Goal: Check status: Check status

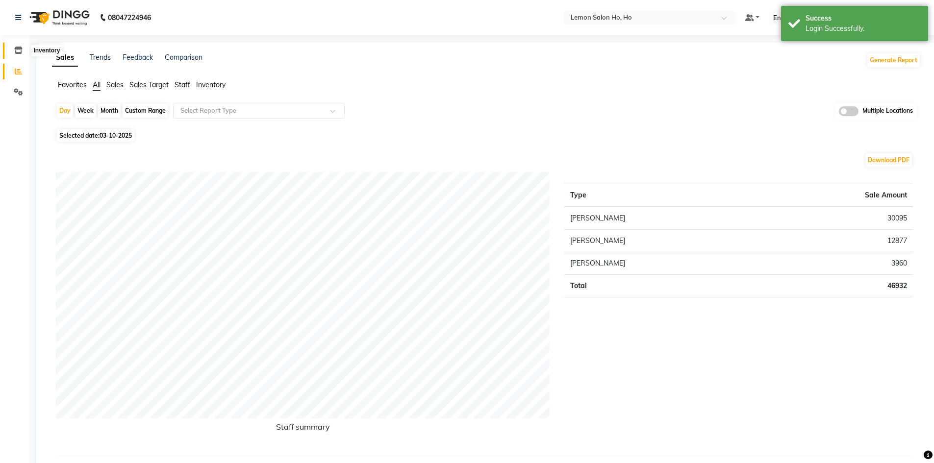
click at [18, 50] on icon at bounding box center [18, 50] width 8 height 7
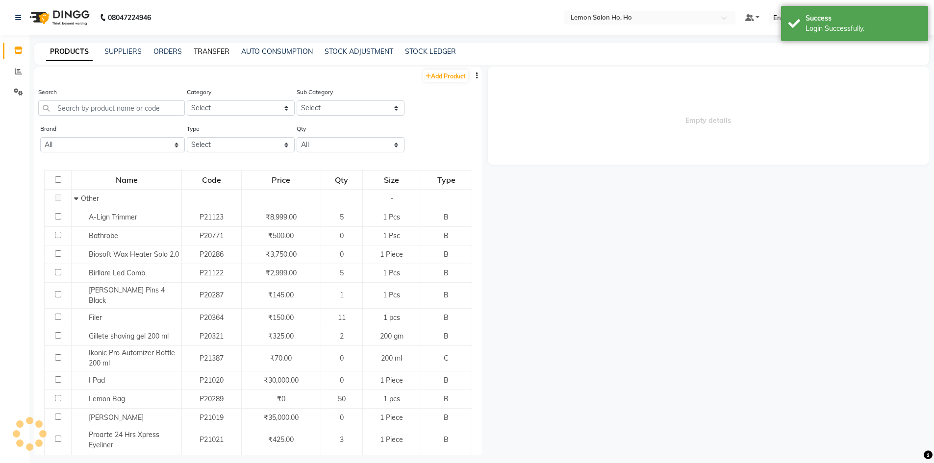
click at [204, 53] on link "TRANSFER" at bounding box center [212, 51] width 36 height 9
select select "sender"
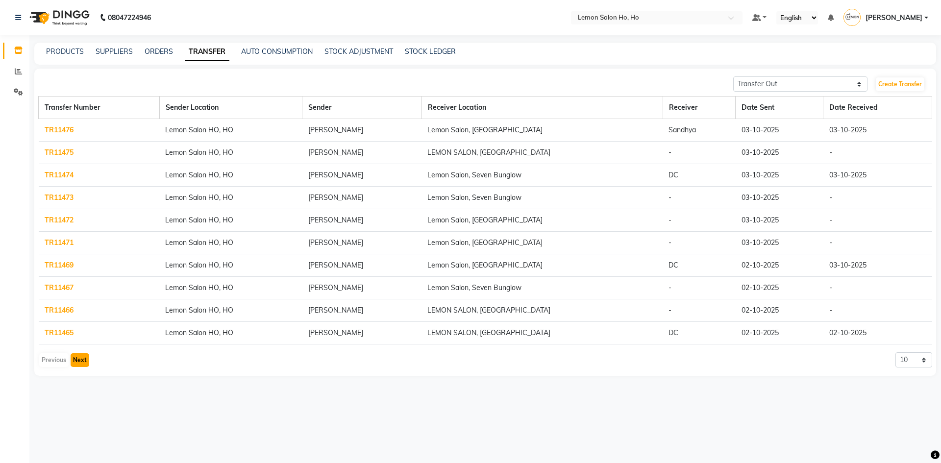
click at [79, 361] on button "Next" at bounding box center [80, 360] width 19 height 14
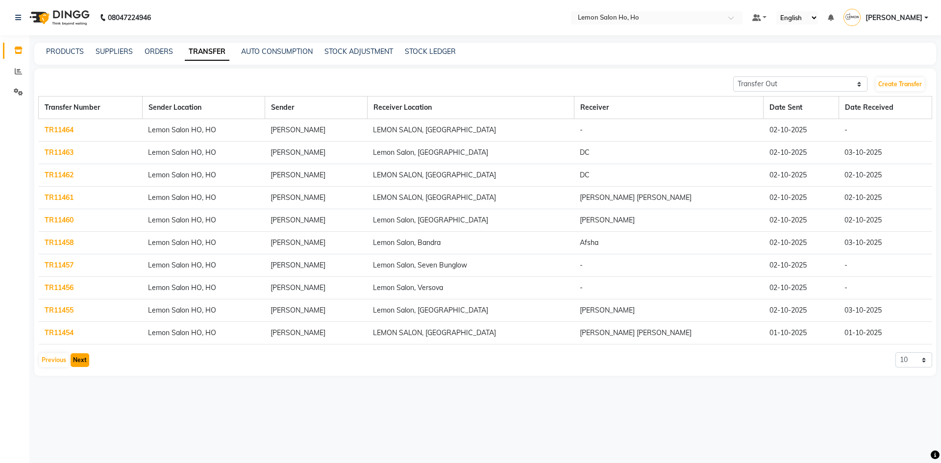
click at [76, 356] on button "Next" at bounding box center [80, 360] width 19 height 14
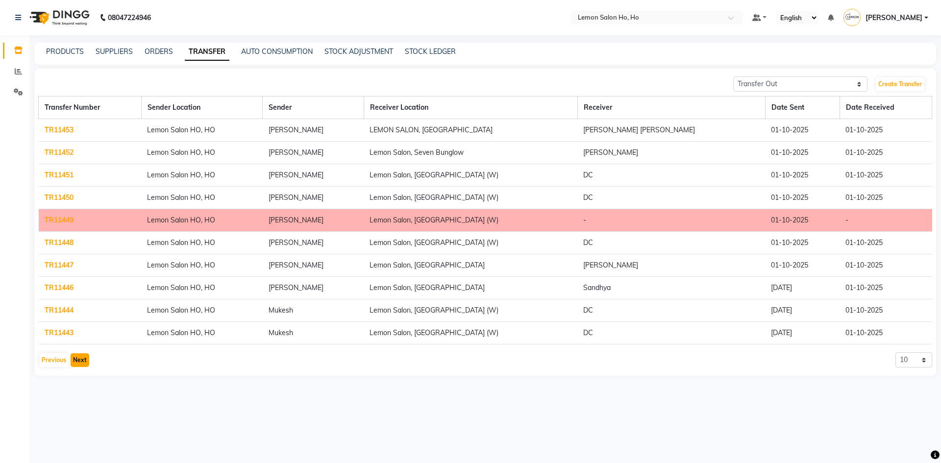
click at [81, 358] on button "Next" at bounding box center [80, 360] width 19 height 14
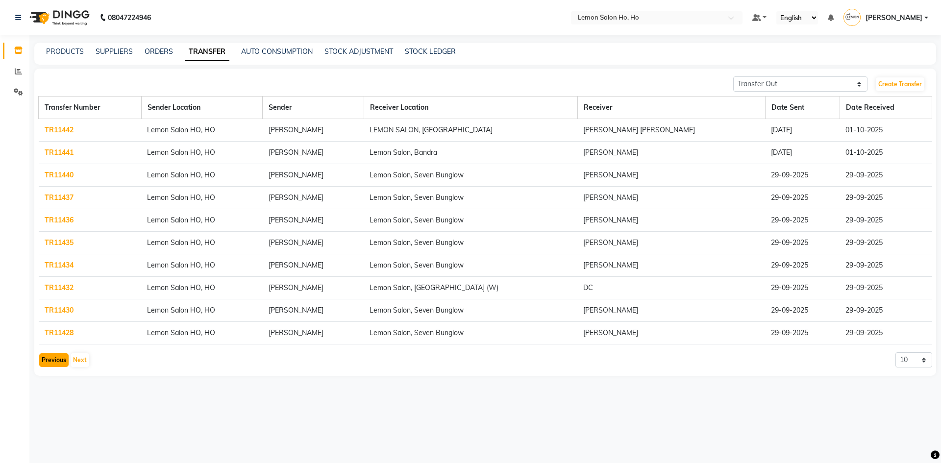
click at [50, 357] on button "Previous" at bounding box center [53, 360] width 29 height 14
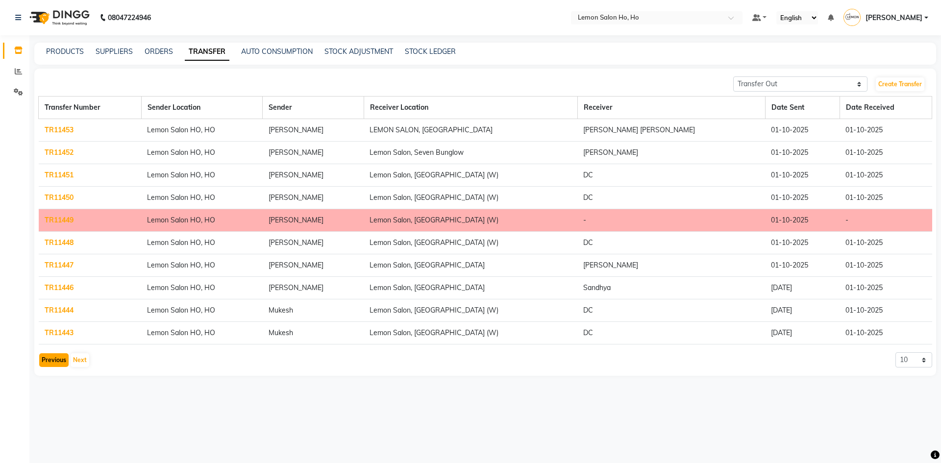
click at [50, 357] on button "Previous" at bounding box center [53, 360] width 29 height 14
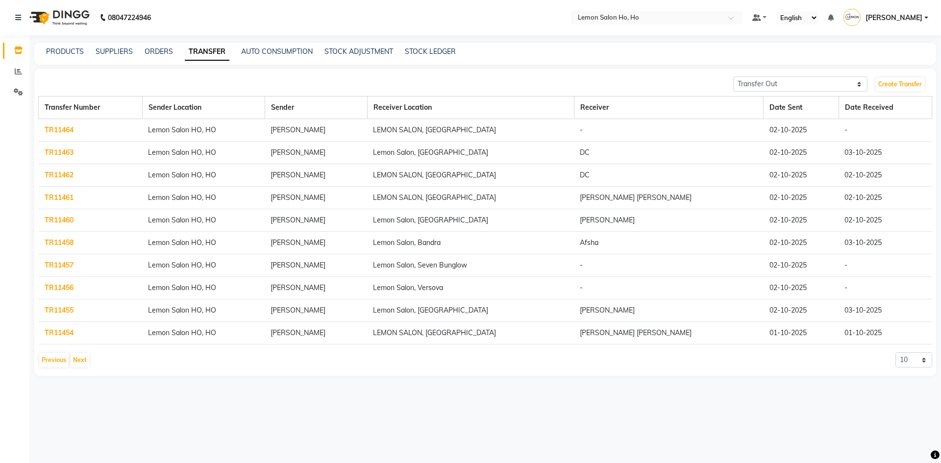
click at [57, 288] on link "TR11456" at bounding box center [59, 287] width 29 height 9
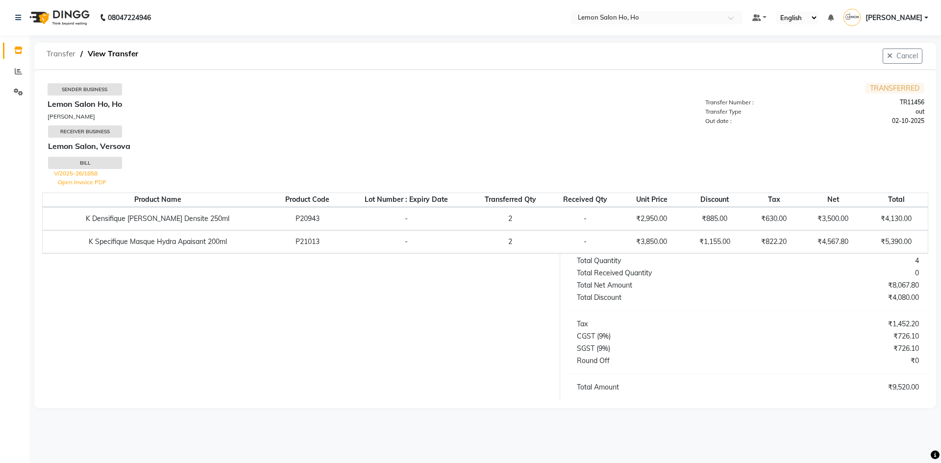
click at [53, 54] on span "Transfer" at bounding box center [61, 54] width 39 height 18
select select "sender"
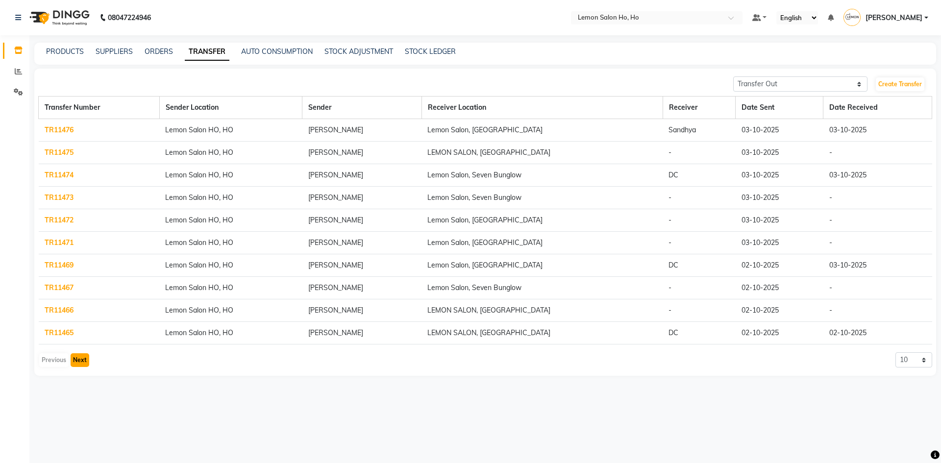
click at [77, 358] on button "Next" at bounding box center [80, 360] width 19 height 14
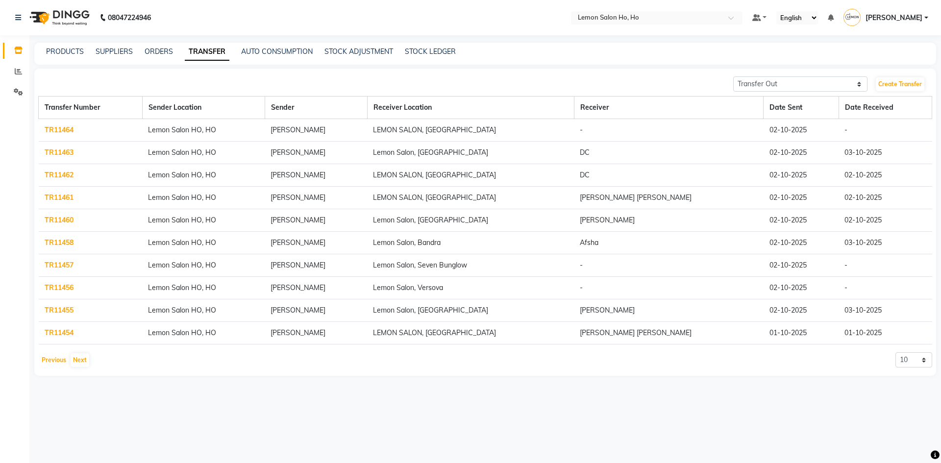
click at [55, 362] on button "Previous" at bounding box center [53, 360] width 29 height 14
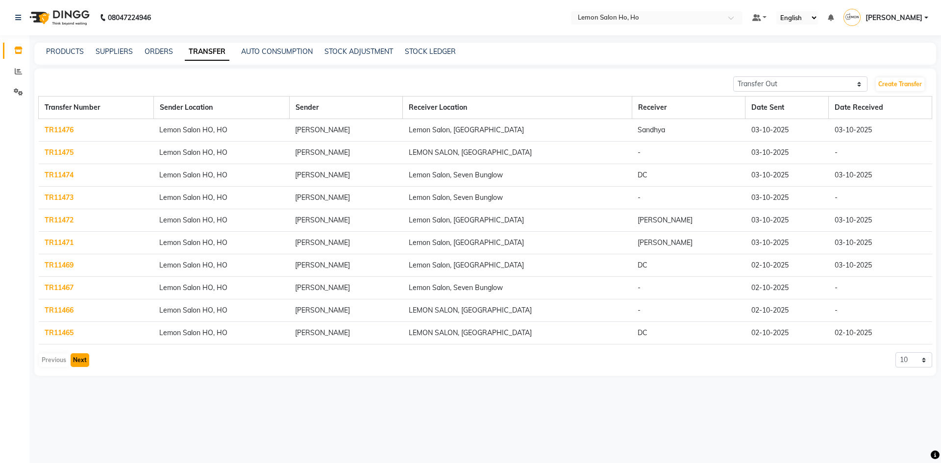
click at [77, 360] on button "Next" at bounding box center [80, 360] width 19 height 14
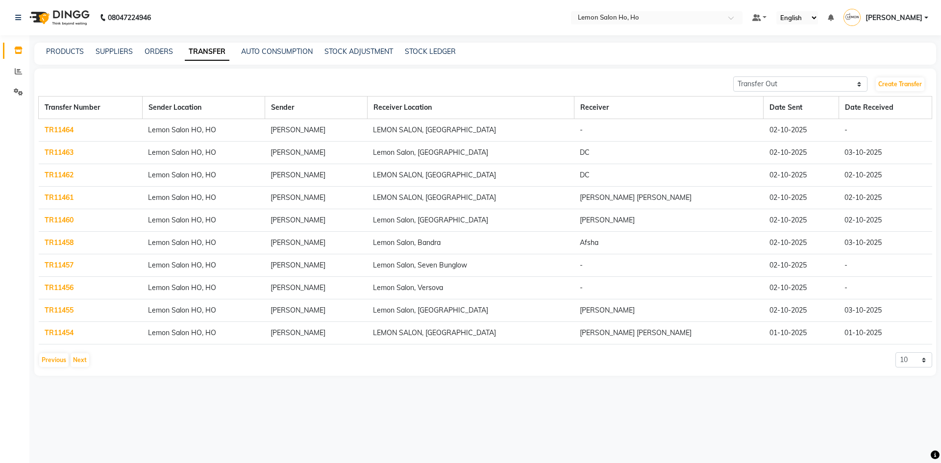
click at [54, 128] on link "TR11464" at bounding box center [59, 129] width 29 height 9
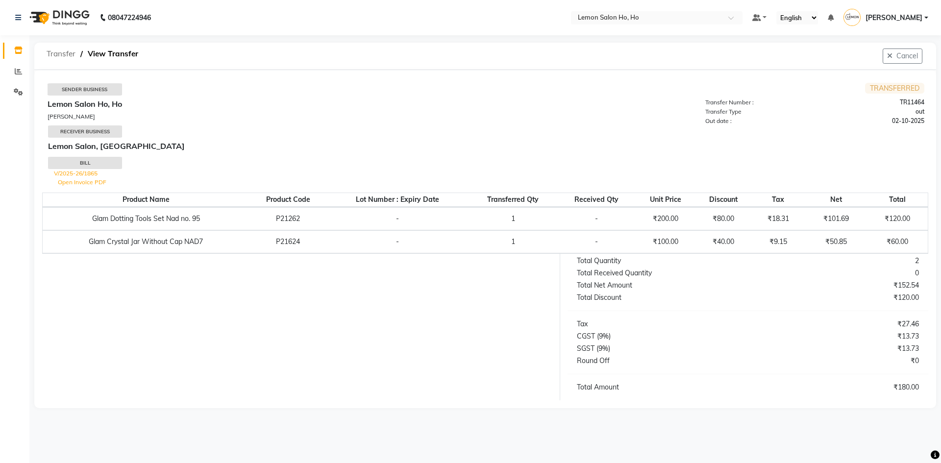
click at [63, 52] on span "Transfer" at bounding box center [61, 54] width 39 height 18
select select "sender"
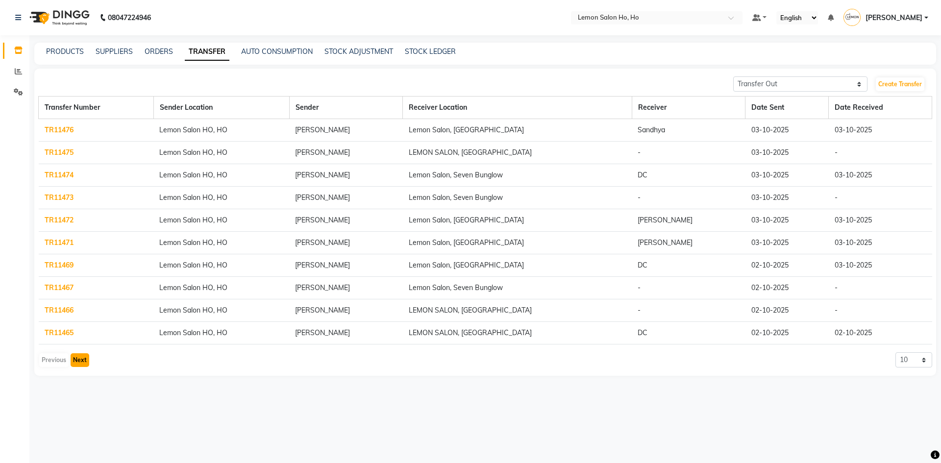
click at [78, 358] on button "Next" at bounding box center [80, 360] width 19 height 14
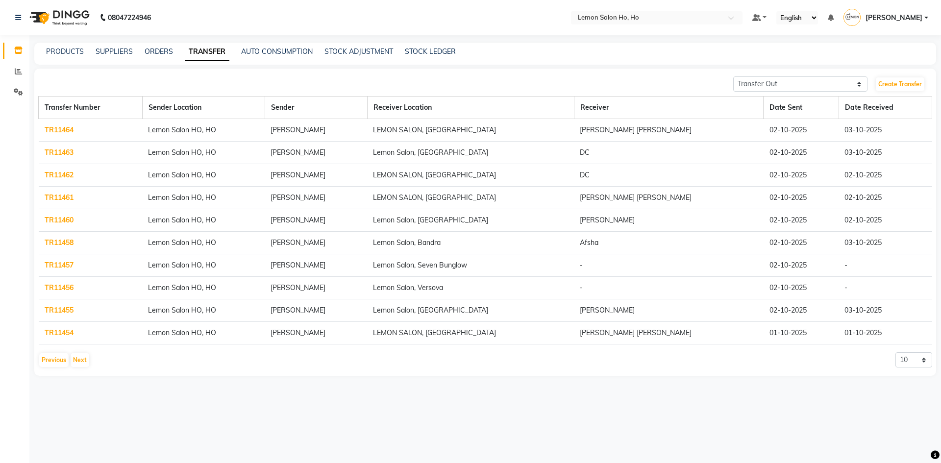
click at [57, 289] on link "TR11456" at bounding box center [59, 287] width 29 height 9
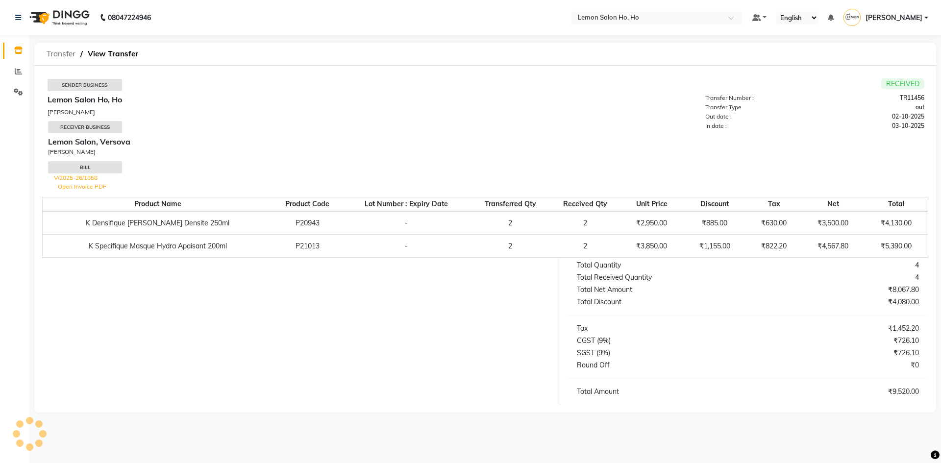
click at [66, 52] on span "Transfer" at bounding box center [61, 54] width 39 height 18
select select "sender"
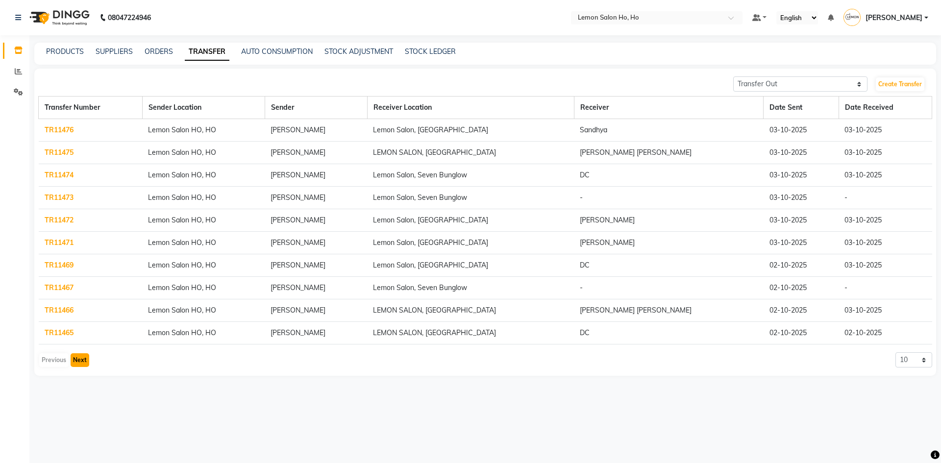
click at [79, 359] on button "Next" at bounding box center [80, 360] width 19 height 14
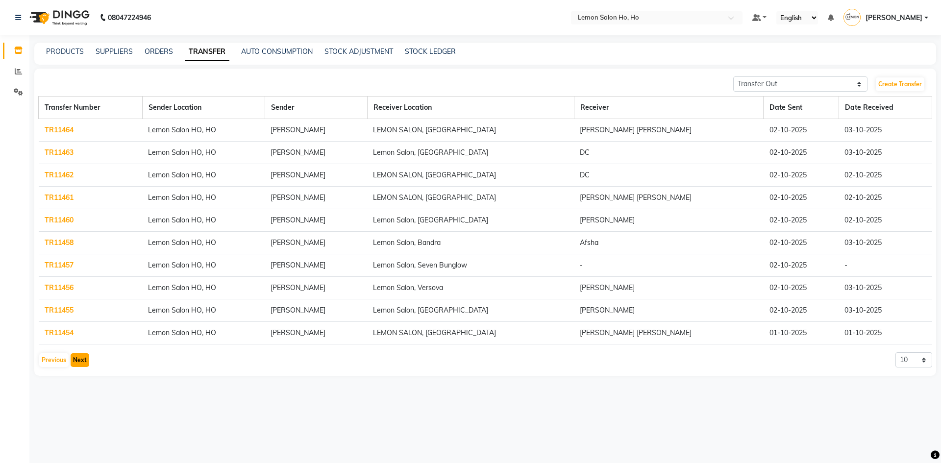
click at [76, 357] on button "Next" at bounding box center [80, 360] width 19 height 14
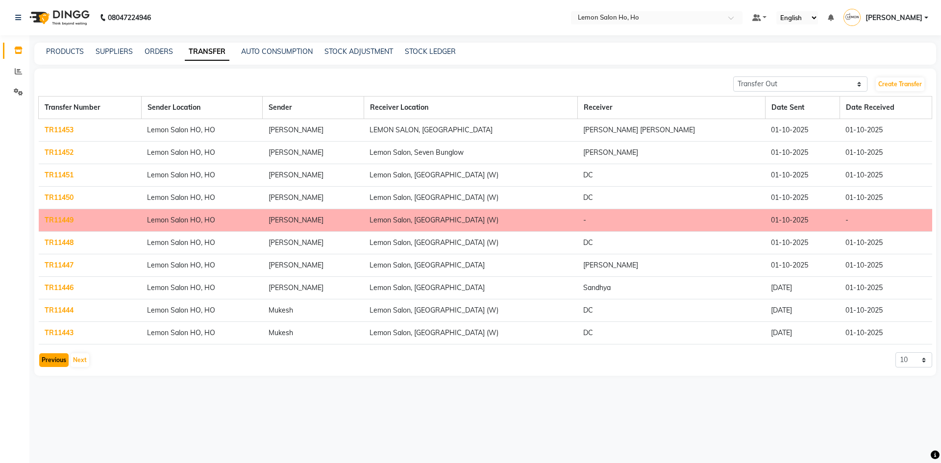
click at [55, 358] on button "Previous" at bounding box center [53, 360] width 29 height 14
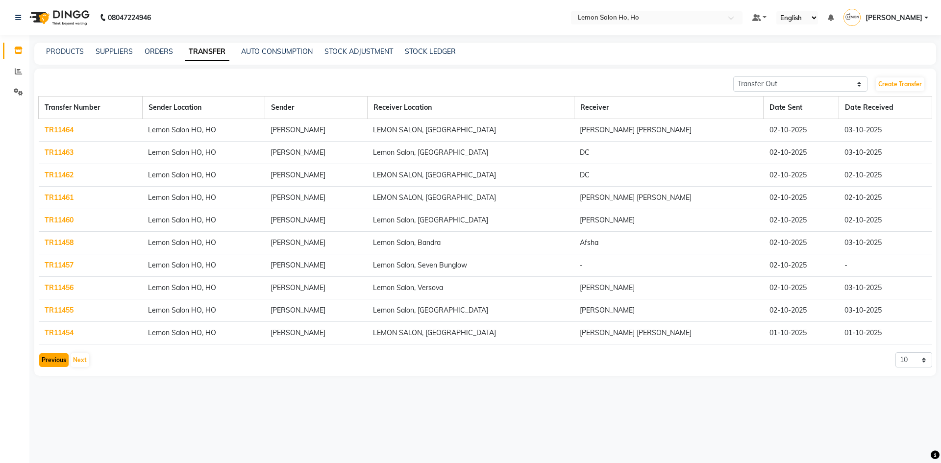
click at [52, 358] on button "Previous" at bounding box center [53, 360] width 29 height 14
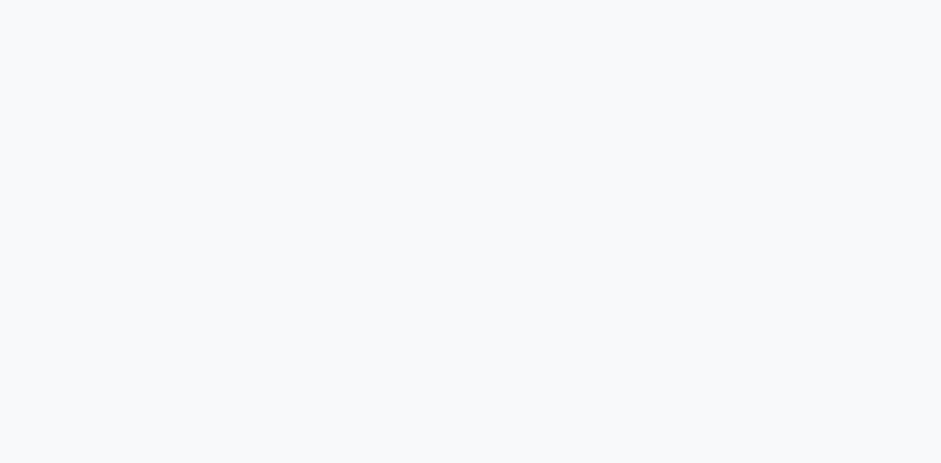
select select "sender"
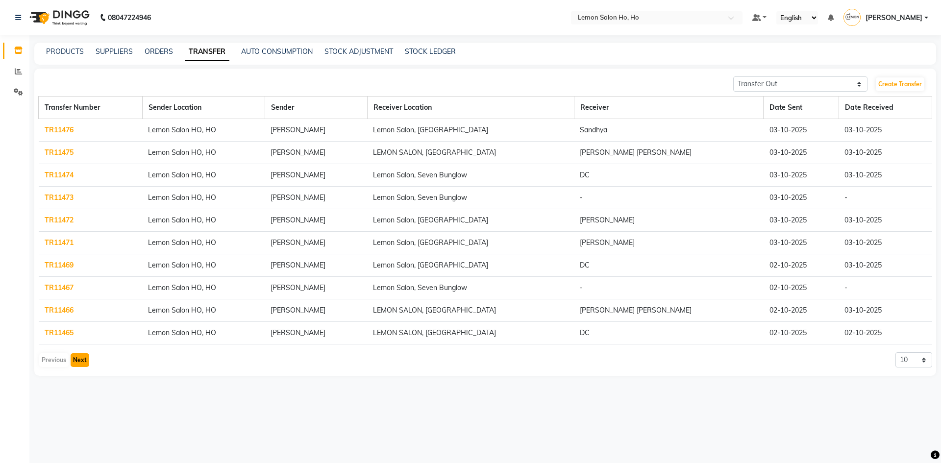
click at [83, 358] on button "Next" at bounding box center [80, 360] width 19 height 14
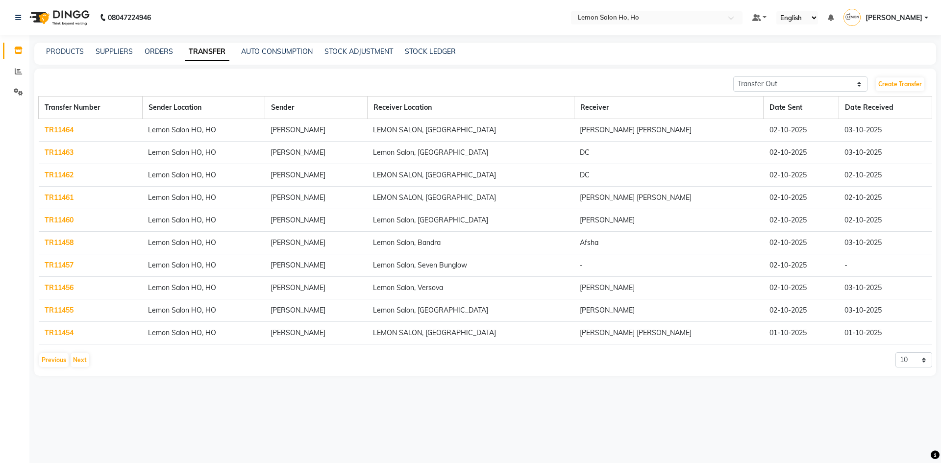
click at [69, 346] on div "Transfer Number Sender Location Sender Receiver Location Receiver Date Sent Dat…" at bounding box center [485, 234] width 894 height 276
click at [54, 358] on button "Previous" at bounding box center [53, 360] width 29 height 14
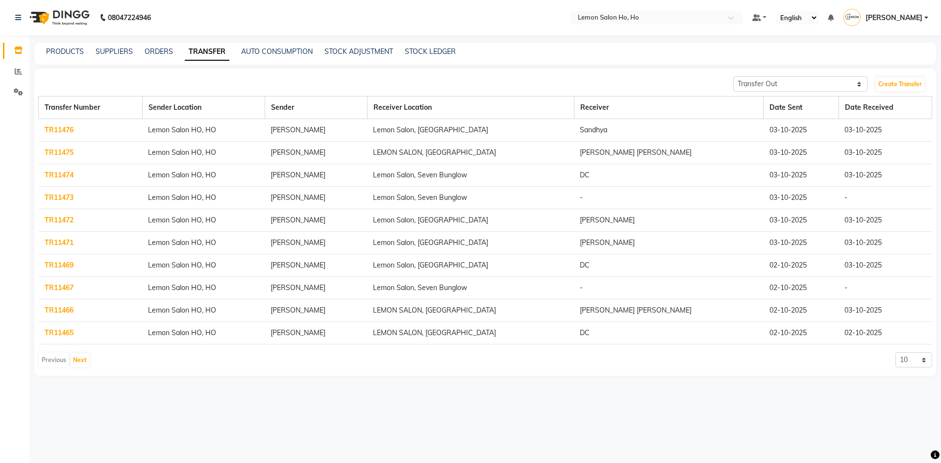
click at [49, 358] on div "Previous Next" at bounding box center [64, 360] width 52 height 16
click at [56, 287] on link "TR11467" at bounding box center [59, 287] width 29 height 9
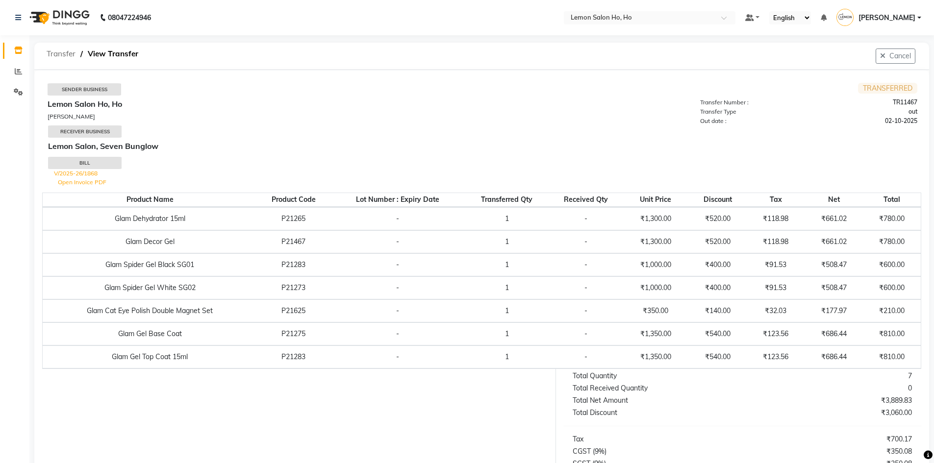
click at [59, 55] on span "Transfer" at bounding box center [61, 54] width 39 height 18
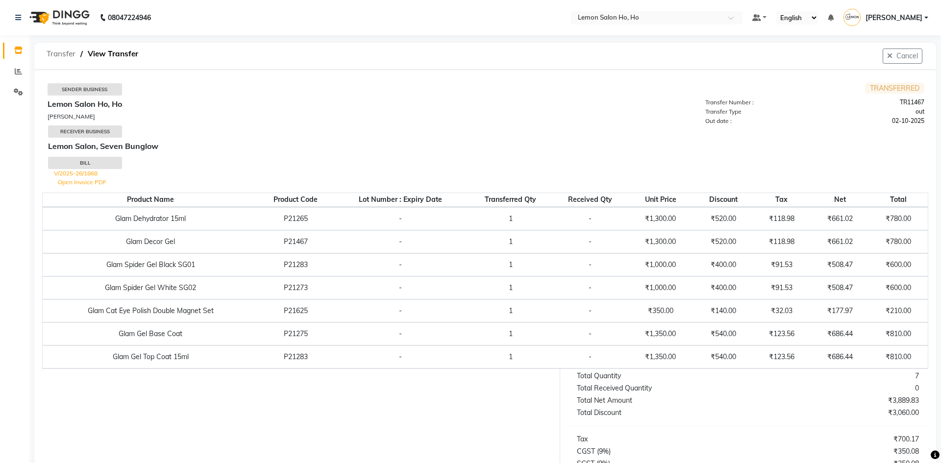
select select "sender"
